Goal: Information Seeking & Learning: Learn about a topic

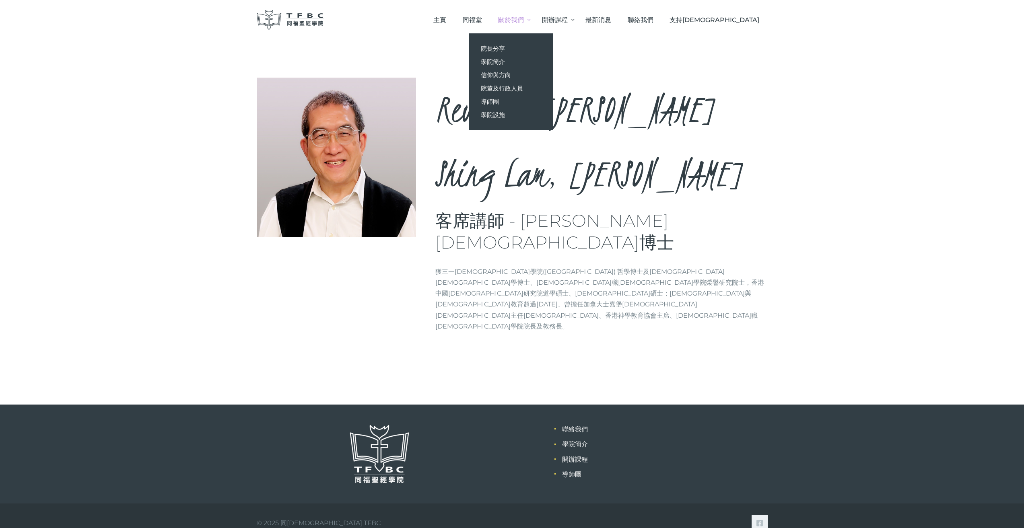
click at [524, 19] on span "關於我們" at bounding box center [511, 20] width 26 height 8
click at [523, 88] on span "院董及行政人員" at bounding box center [502, 88] width 42 height 8
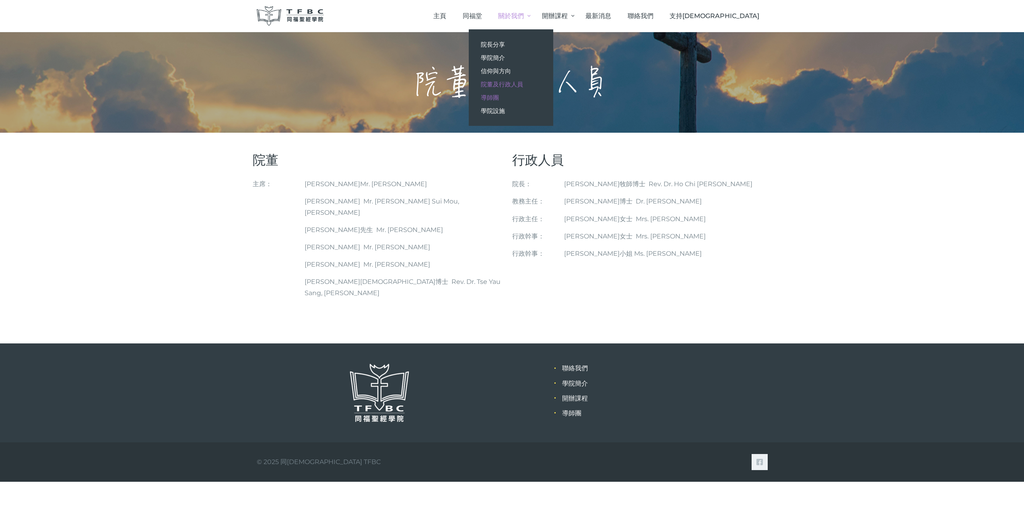
click at [499, 100] on span "導師團" at bounding box center [490, 98] width 18 height 8
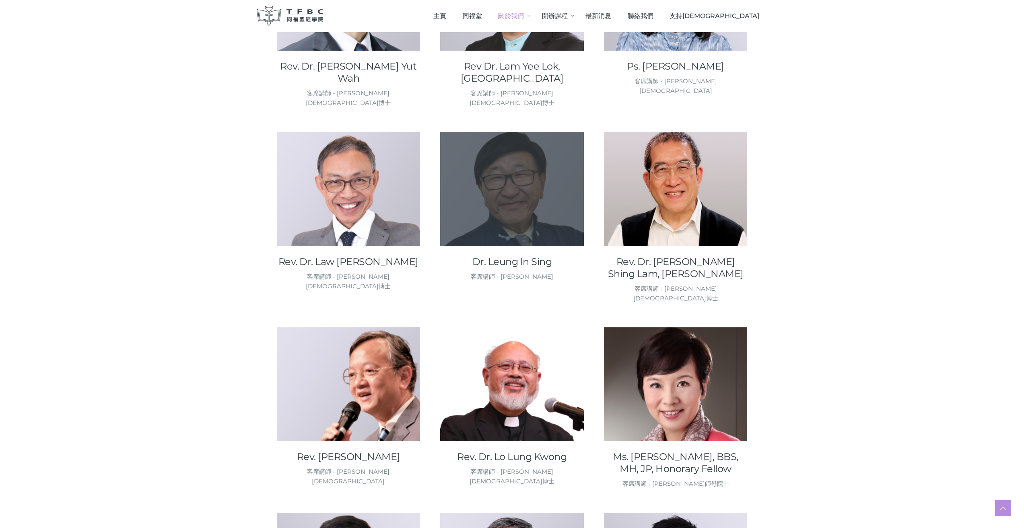
scroll to position [523, 0]
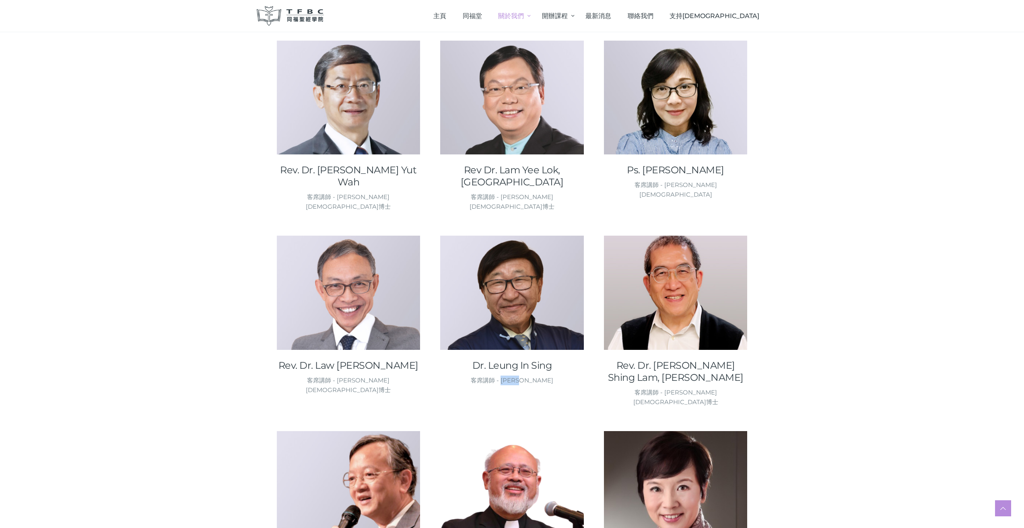
drag, startPoint x: 520, startPoint y: 317, endPoint x: 536, endPoint y: 314, distance: 16.3
click at [539, 376] on div "客席講師 - 梁燕城博士" at bounding box center [512, 381] width 144 height 10
click at [518, 376] on div "客席講師 - 梁燕城博士" at bounding box center [512, 381] width 144 height 10
click at [509, 376] on div "客席講師 - 梁燕城博士" at bounding box center [512, 381] width 144 height 10
drag, startPoint x: 514, startPoint y: 315, endPoint x: 530, endPoint y: 317, distance: 15.8
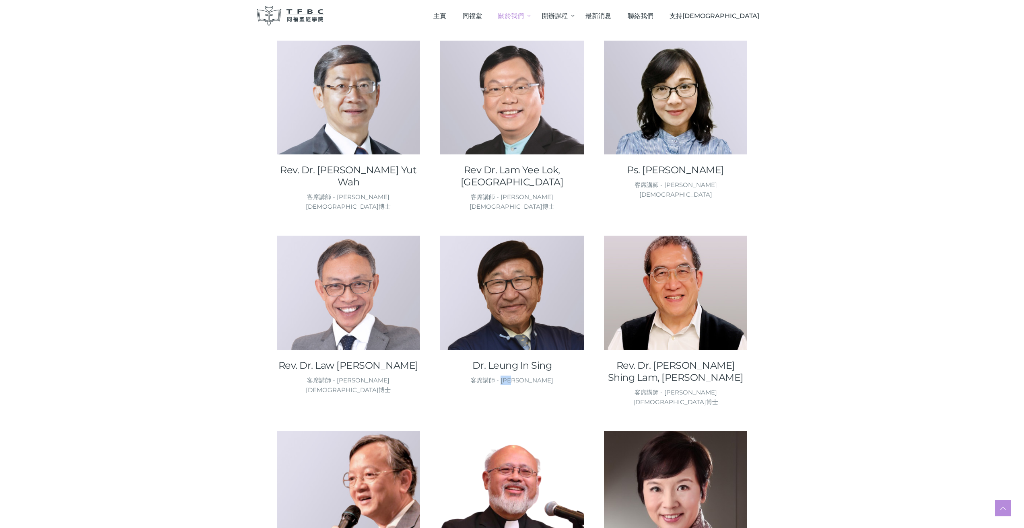
click at [530, 376] on div "客席講師 - 梁燕城博士" at bounding box center [512, 381] width 144 height 10
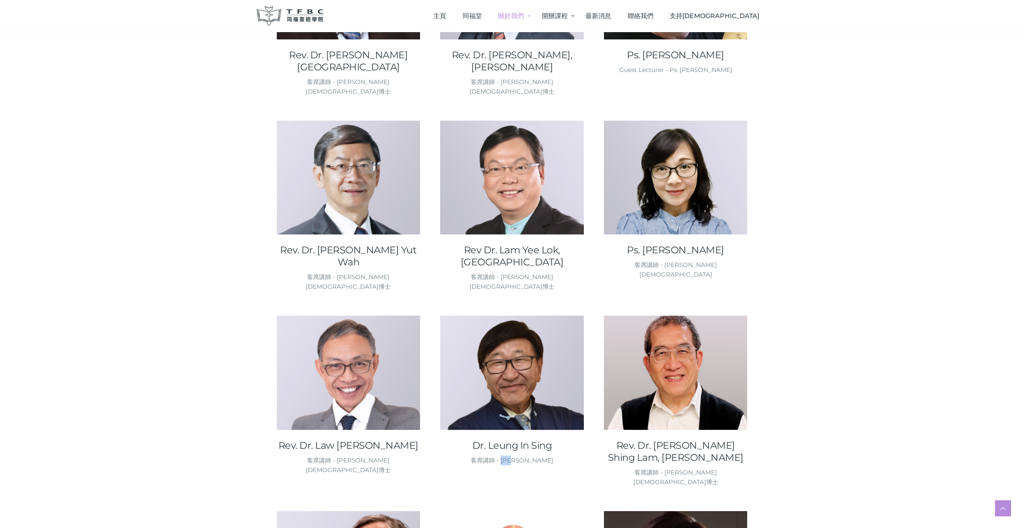
scroll to position [442, 0]
